Goal: Check status: Check status

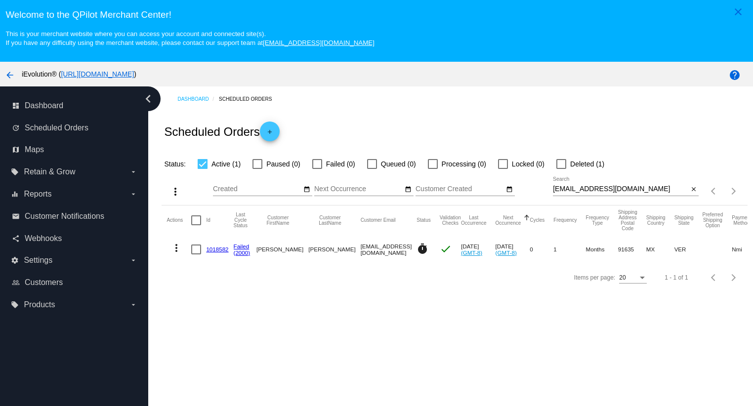
scroll to position [0, 3]
click at [690, 191] on mat-icon "close" at bounding box center [693, 190] width 7 height 8
click at [670, 189] on div "search" at bounding box center [626, 190] width 146 height 15
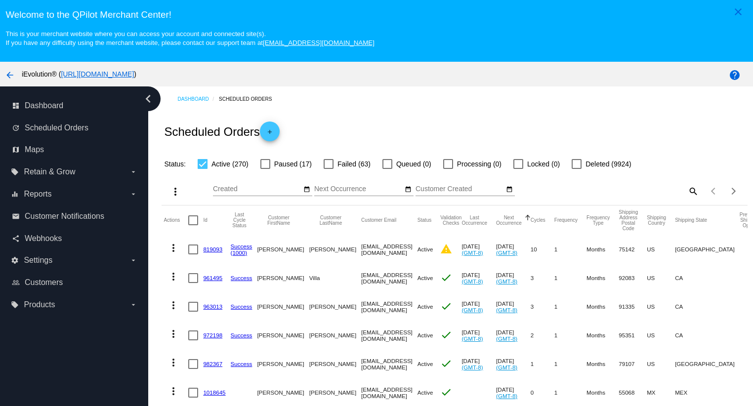
click at [687, 192] on mat-icon "search" at bounding box center [693, 190] width 12 height 15
click at [673, 191] on input "Search" at bounding box center [626, 189] width 146 height 8
paste input "🚀✨ ¡Atención familia iEvolution en [US_STATE]! ✨🚀 [DATE][DATE] vive una experie…"
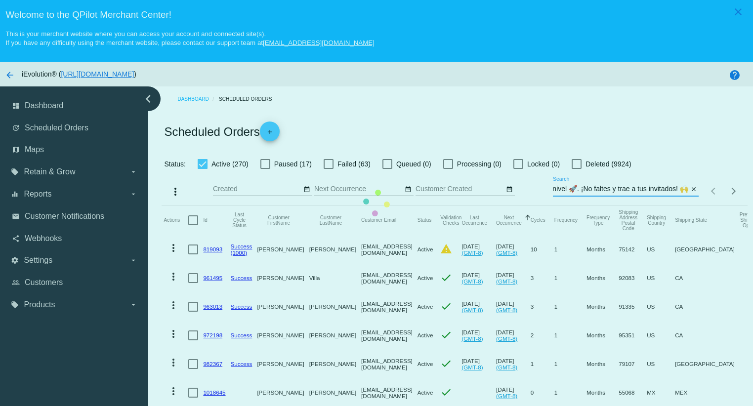
scroll to position [0, 1246]
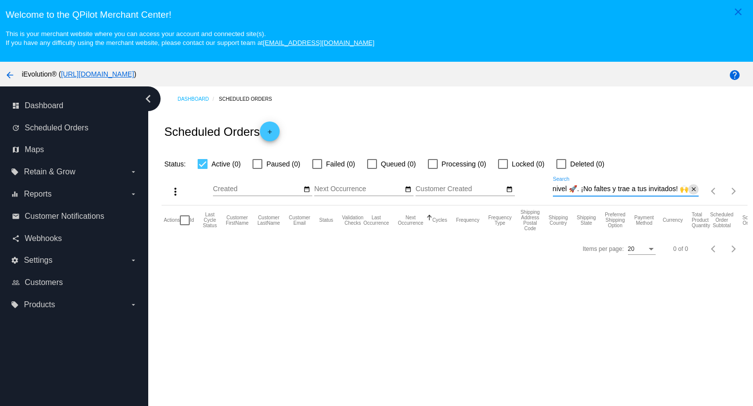
type input "🚀✨ ¡Atención familia iEvolution en [US_STATE]! ✨🚀 [DATE][DATE] vive una experie…"
click at [690, 192] on mat-icon "close" at bounding box center [693, 190] width 7 height 8
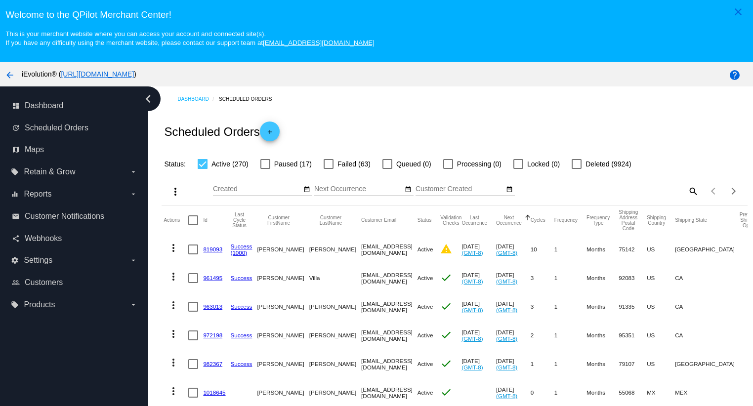
click at [687, 191] on mat-icon "search" at bounding box center [693, 190] width 12 height 15
click at [664, 196] on div "Search" at bounding box center [626, 186] width 146 height 19
paste input "[EMAIL_ADDRESS][DOMAIN_NAME]"
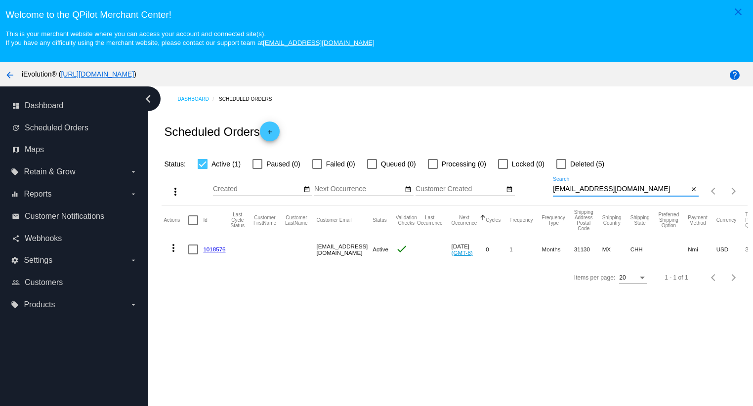
type input "[EMAIL_ADDRESS][DOMAIN_NAME]"
click at [178, 248] on mat-icon "more_vert" at bounding box center [173, 248] width 12 height 12
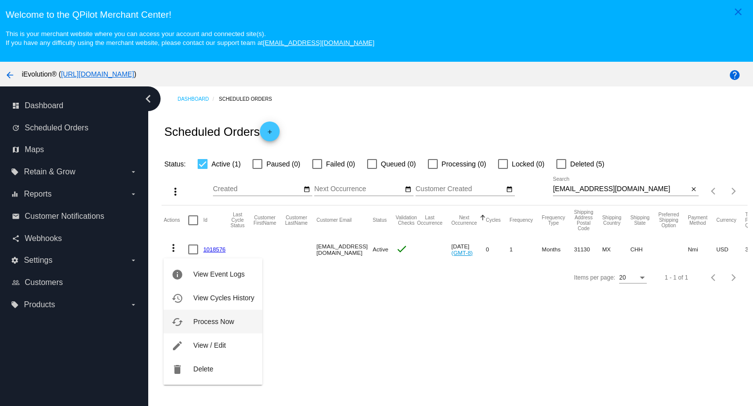
click at [217, 325] on button "cached Process Now" at bounding box center [213, 322] width 98 height 24
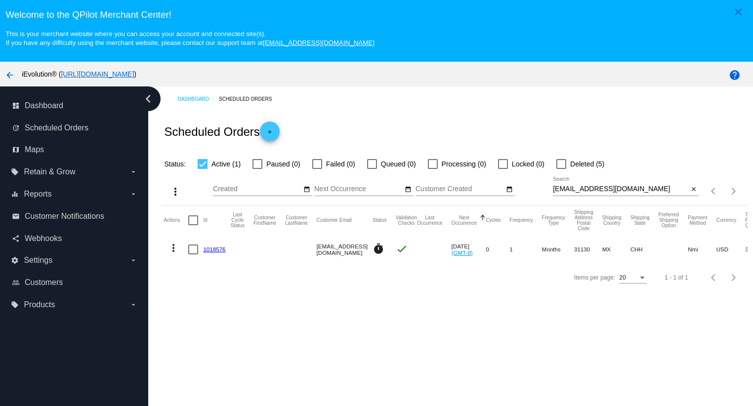
click at [220, 249] on link "1018576" at bounding box center [214, 249] width 22 height 6
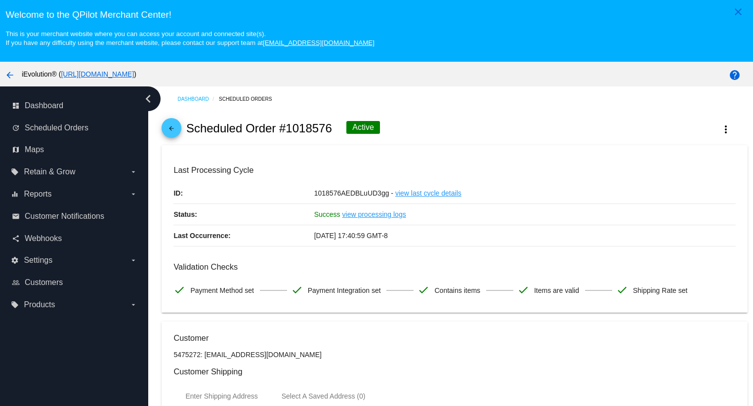
click at [169, 128] on mat-icon "arrow_back" at bounding box center [171, 131] width 12 height 12
